Goal: Task Accomplishment & Management: Manage account settings

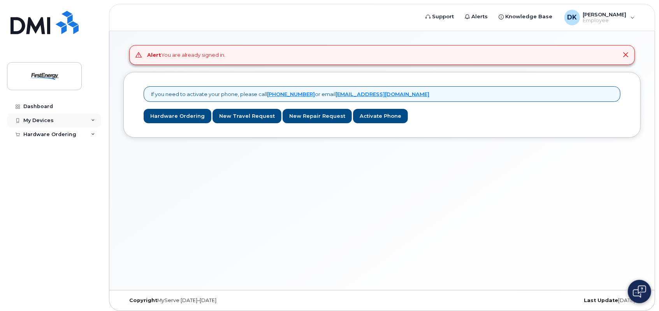
click at [94, 121] on icon at bounding box center [93, 121] width 4 height 4
click at [33, 104] on div "Dashboard" at bounding box center [38, 107] width 30 height 6
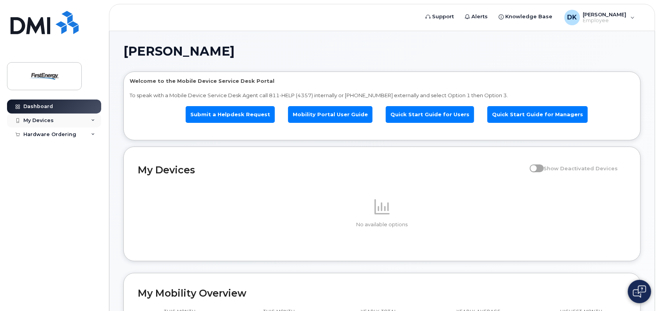
click at [94, 120] on icon at bounding box center [93, 121] width 4 height 4
click at [92, 148] on icon at bounding box center [93, 150] width 4 height 4
click at [338, 114] on link "Mobility Portal User Guide" at bounding box center [330, 114] width 84 height 17
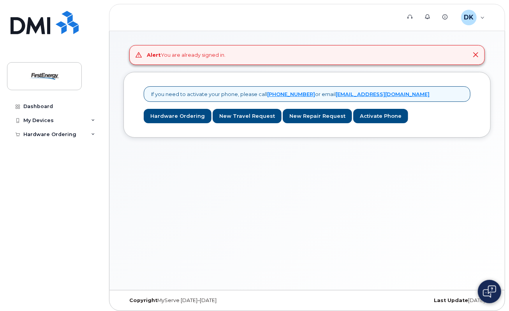
click at [262, 53] on div "Alert You are already signed in." at bounding box center [306, 55] width 355 height 20
click at [482, 17] on div "DK Douglas Kinyo Employee" at bounding box center [472, 18] width 35 height 16
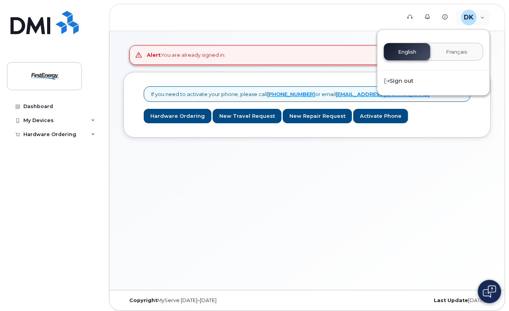
click at [325, 23] on header "Support Alerts Knowledge Base DK Douglas Kinyo Employee English Français Sign o…" at bounding box center [307, 17] width 396 height 27
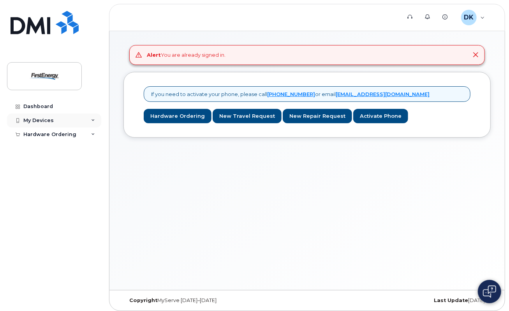
click at [60, 117] on div "My Devices" at bounding box center [54, 121] width 94 height 14
click at [94, 120] on icon at bounding box center [93, 121] width 4 height 4
click at [94, 119] on icon at bounding box center [93, 121] width 4 height 4
click at [57, 136] on link "Add Device" at bounding box center [61, 135] width 81 height 15
